Goal: Information Seeking & Learning: Find specific page/section

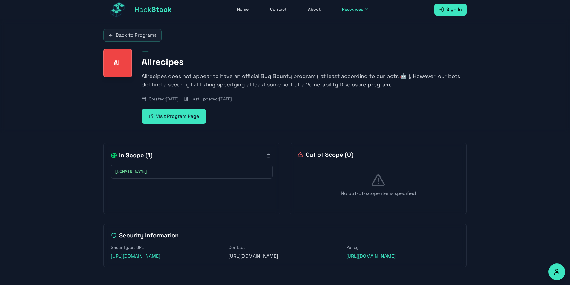
drag, startPoint x: 293, startPoint y: 105, endPoint x: 292, endPoint y: 63, distance: 41.8
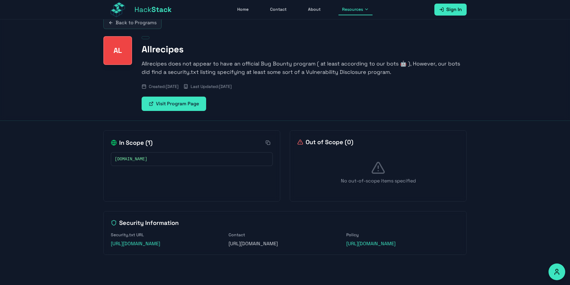
scroll to position [19, 0]
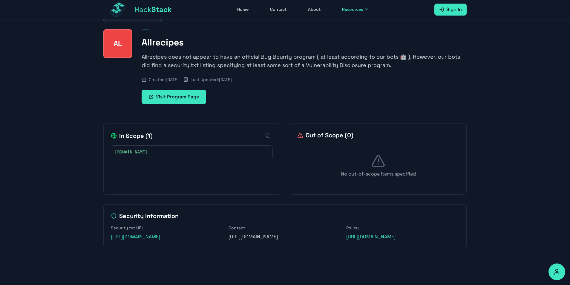
click at [285, 240] on p "[URL][DOMAIN_NAME]" at bounding box center [285, 236] width 113 height 7
click at [284, 240] on p "[URL][DOMAIN_NAME]" at bounding box center [285, 236] width 113 height 7
copy p "embedded_submissions"
click at [152, 10] on span "Stack" at bounding box center [161, 9] width 20 height 9
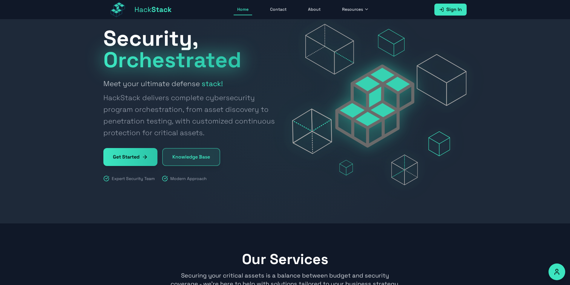
click at [365, 6] on button "Resources" at bounding box center [356, 9] width 34 height 11
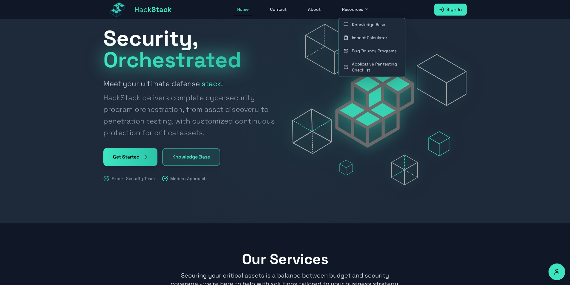
click at [365, 50] on link "Bug Bounty Programs" at bounding box center [372, 50] width 66 height 13
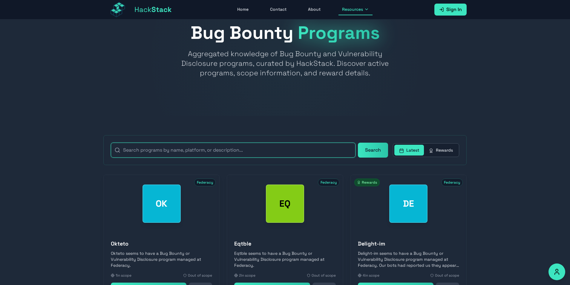
click at [270, 150] on input "text" at bounding box center [233, 150] width 245 height 15
paste input "embedded_submissions"
type input "embedded_submissions"
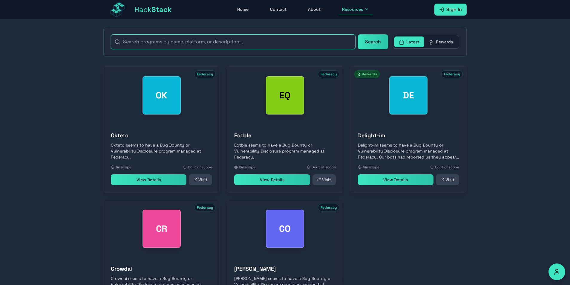
scroll to position [122, 0]
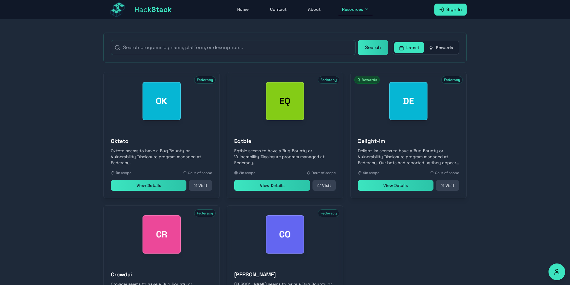
click at [442, 51] on button "Rewards" at bounding box center [441, 47] width 34 height 11
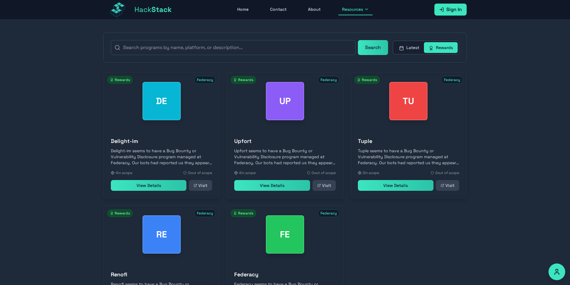
click at [329, 79] on span "Federacy" at bounding box center [329, 80] width 22 height 8
